Goal: Information Seeking & Learning: Check status

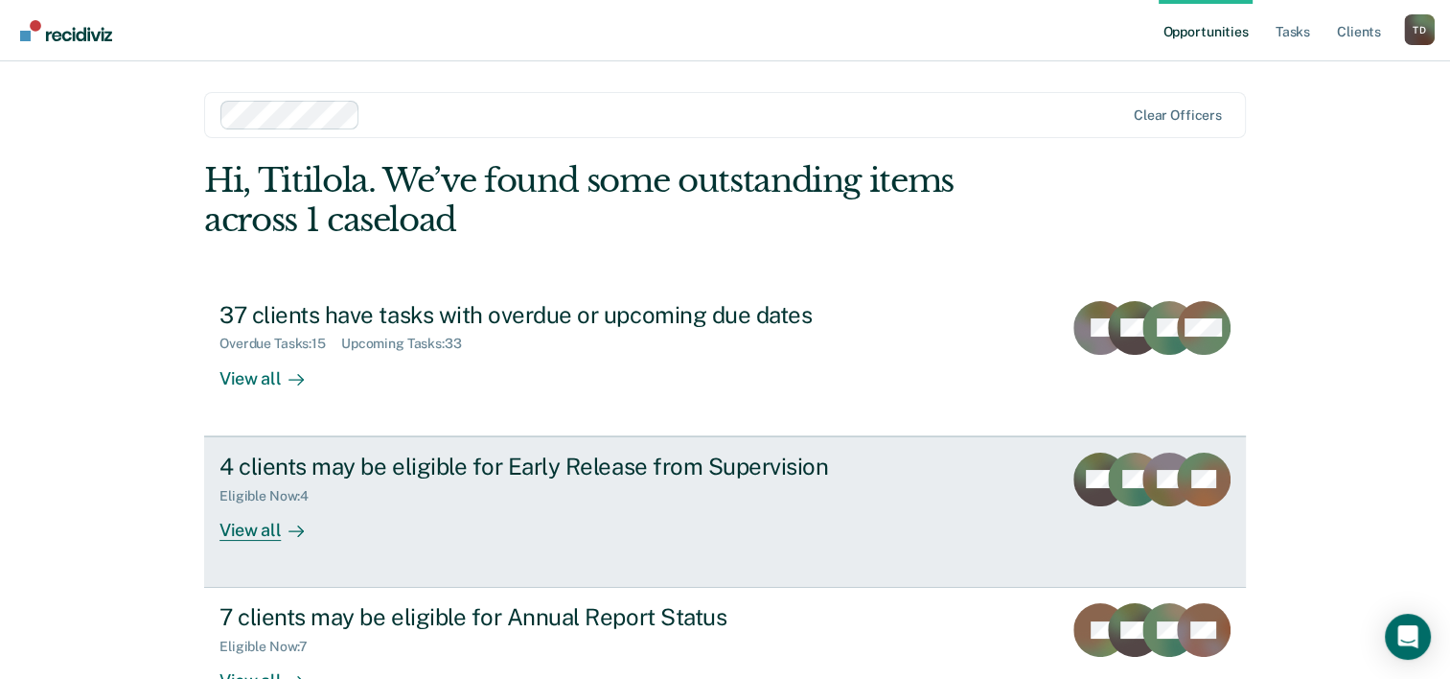
scroll to position [58, 0]
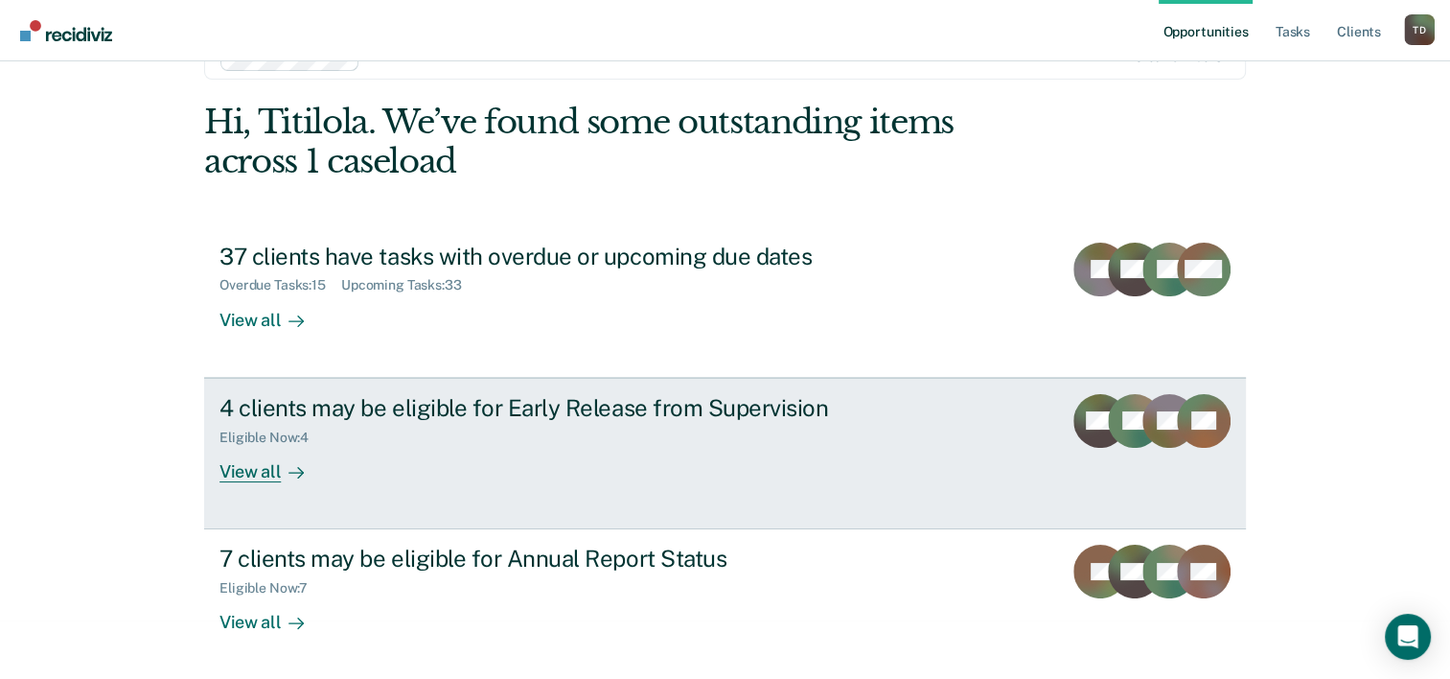
click at [226, 475] on div "View all" at bounding box center [273, 463] width 107 height 37
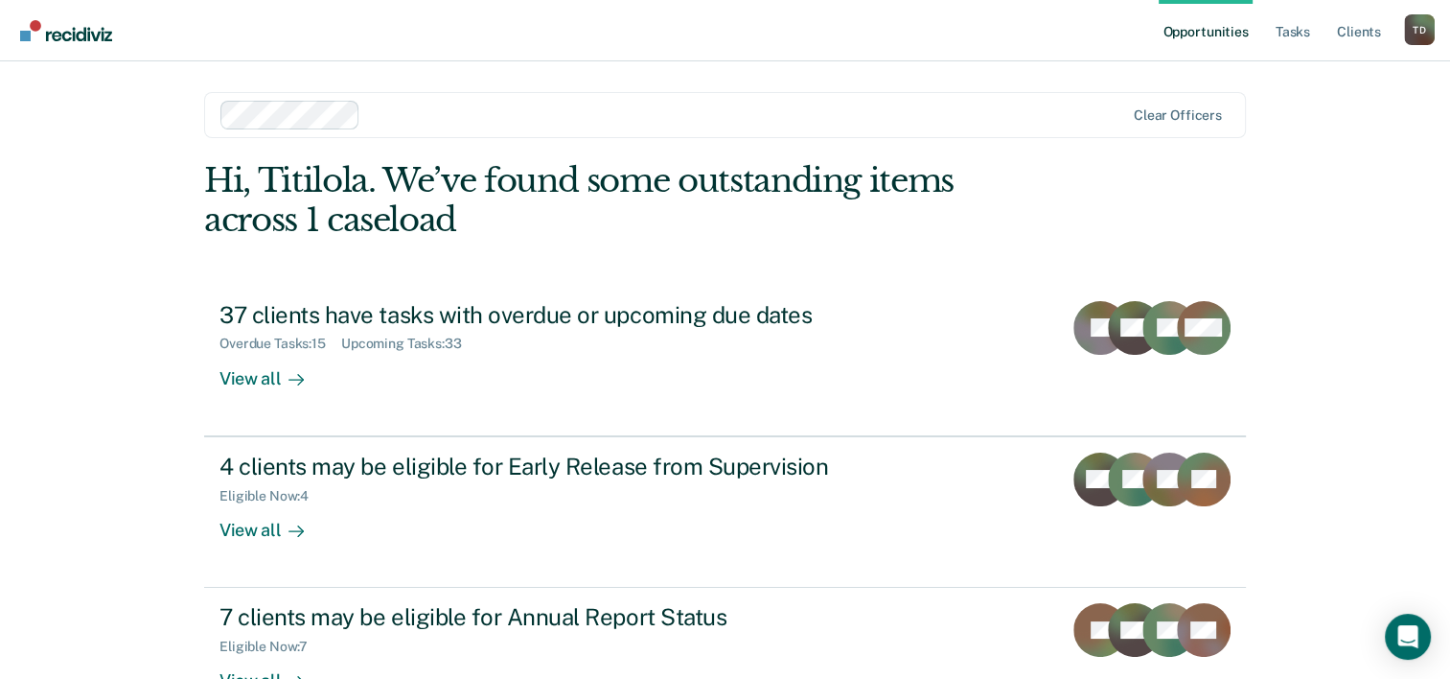
scroll to position [58, 0]
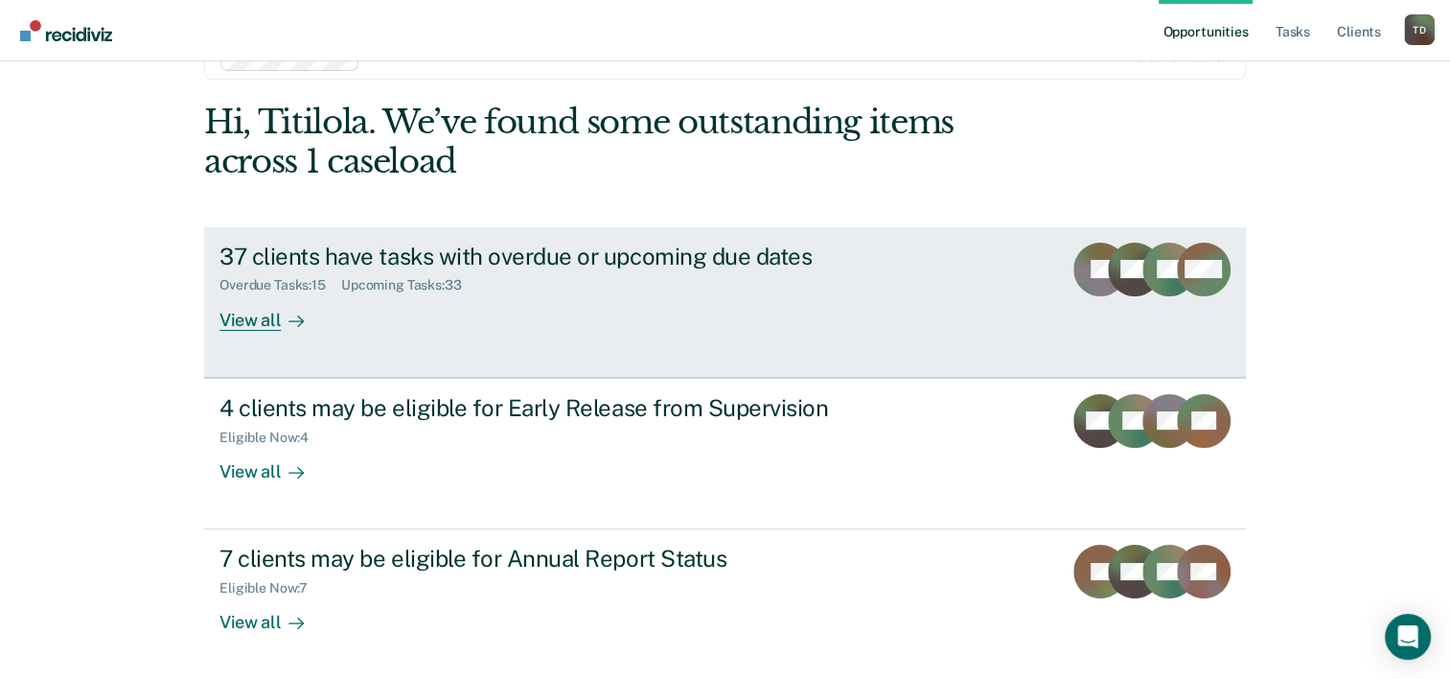
click at [502, 256] on div "37 clients have tasks with overdue or upcoming due dates" at bounding box center [556, 257] width 673 height 28
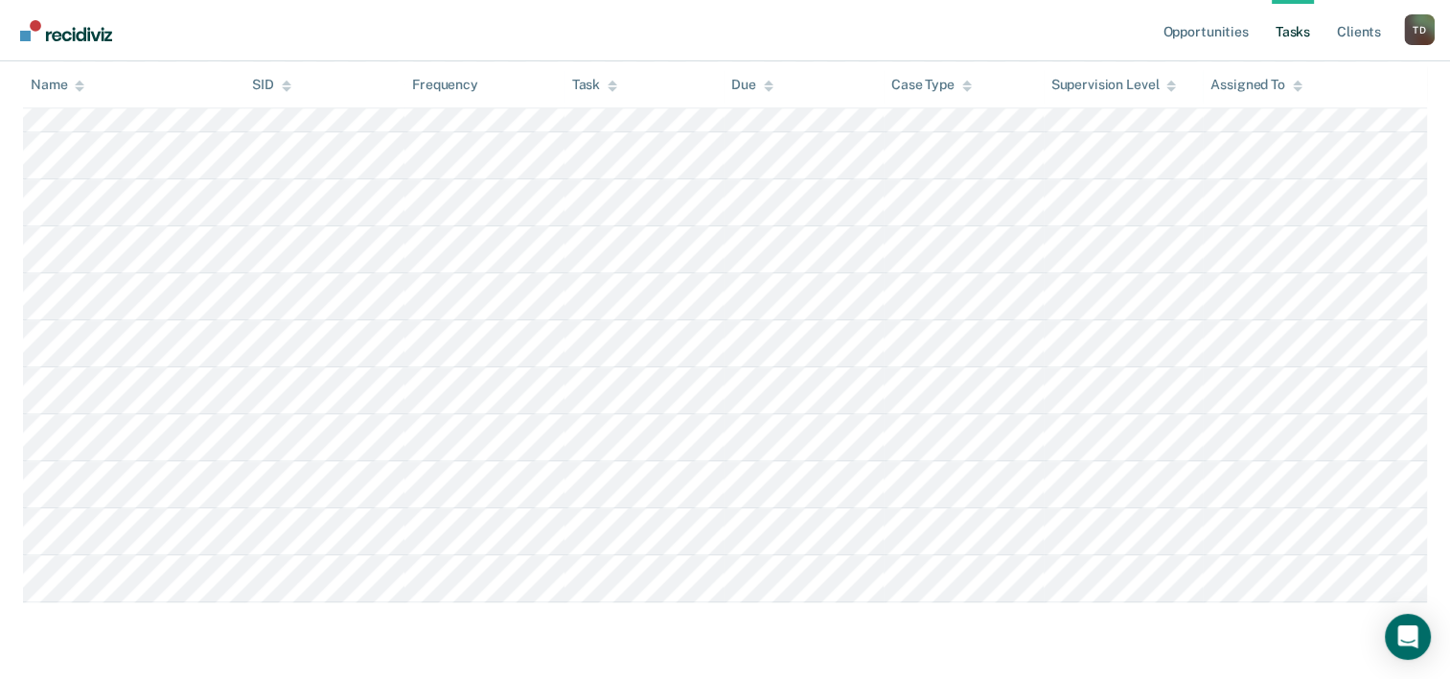
scroll to position [2178, 0]
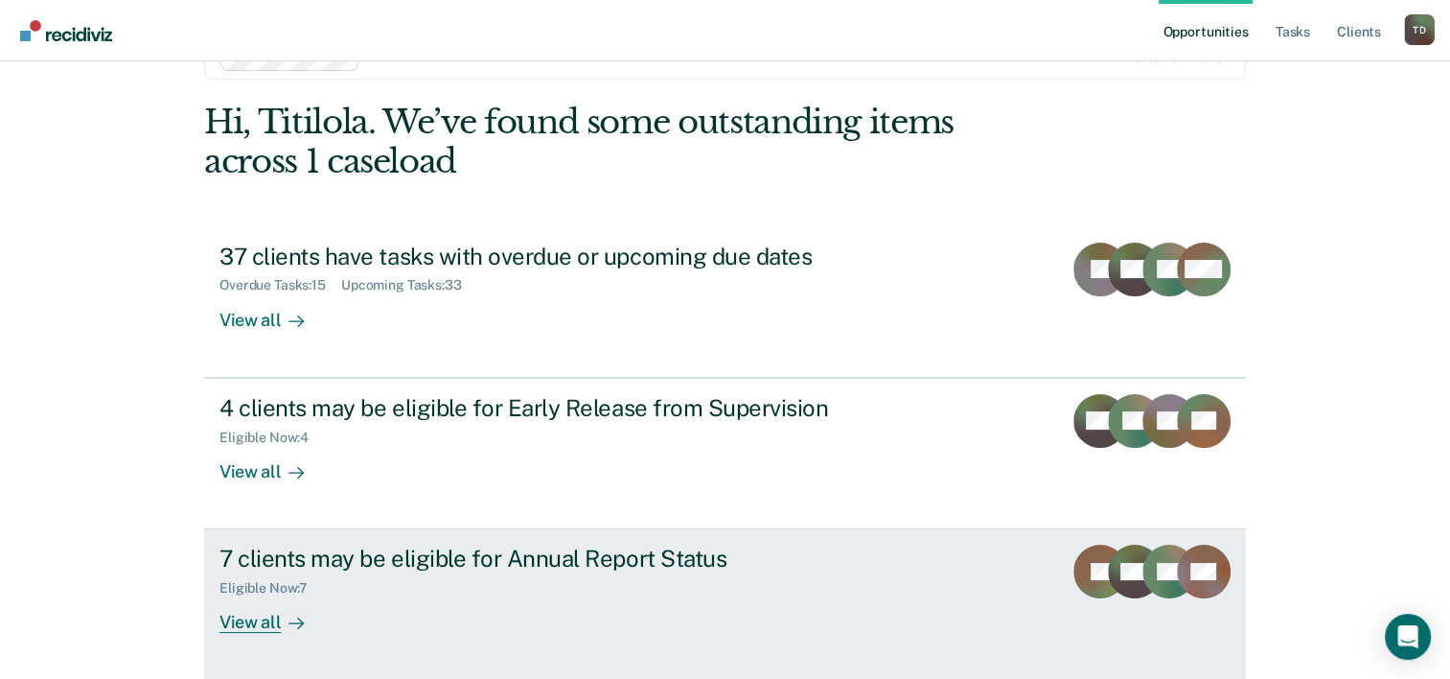
click at [514, 561] on div "7 clients may be eligible for Annual Report Status" at bounding box center [556, 559] width 673 height 28
